Goal: Complete application form

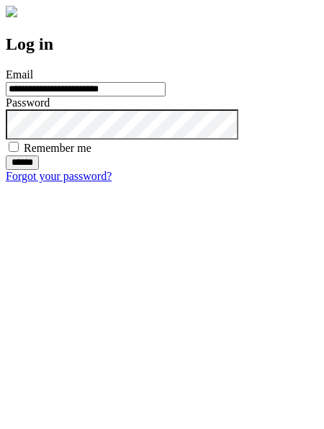
type input "**********"
click at [39, 170] on input "******" at bounding box center [22, 163] width 33 height 14
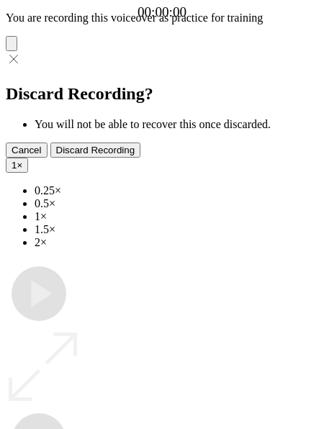
type input "**********"
